Goal: Information Seeking & Learning: Learn about a topic

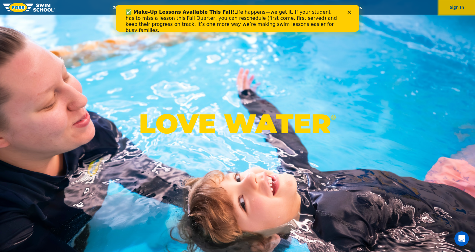
click at [459, 5] on button "Sign In" at bounding box center [456, 7] width 36 height 15
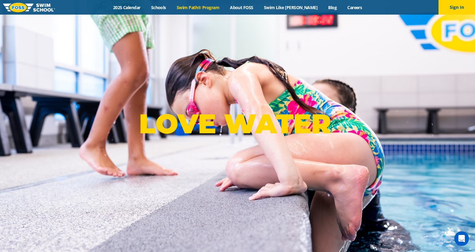
click at [208, 8] on link "Swim Path® Program" at bounding box center [197, 8] width 53 height 6
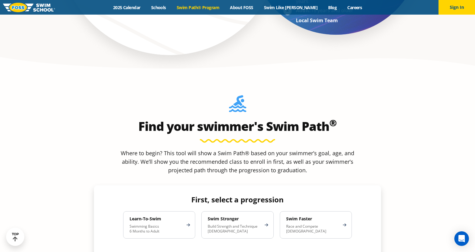
scroll to position [507, 0]
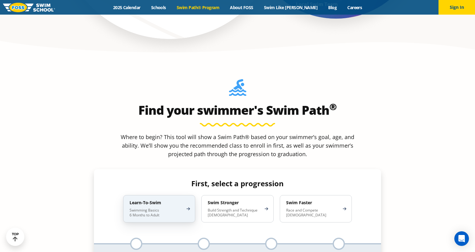
click at [154, 195] on div "Learn-To-Swim Swimming Basics 6 Months to Adult" at bounding box center [159, 208] width 72 height 27
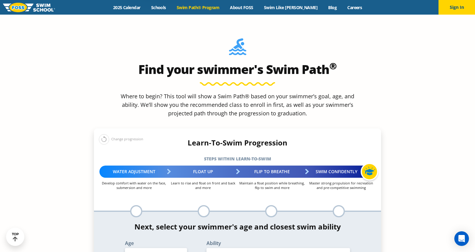
scroll to position [579, 0]
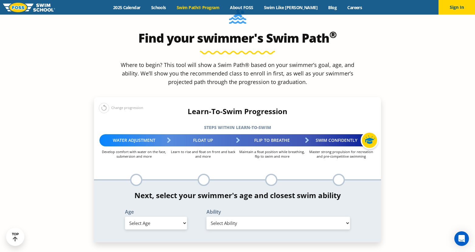
click at [152, 216] on select "Select Age [DEMOGRAPHIC_DATA] months - 1 year 1 year 2 years 3 years 4 years 5 …" at bounding box center [156, 222] width 62 height 13
select select "2-years"
click at [218, 216] on select "Select Ability First in-water experience Comfortable with water poured over the…" at bounding box center [277, 222] width 143 height 13
select select "2-years-comfortable-with-water-poured-over-face-eyes-and-ears-and-with-ears-in-…"
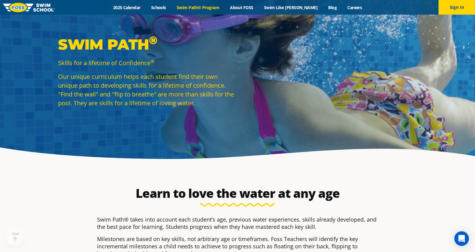
scroll to position [0, 0]
